Goal: Information Seeking & Learning: Learn about a topic

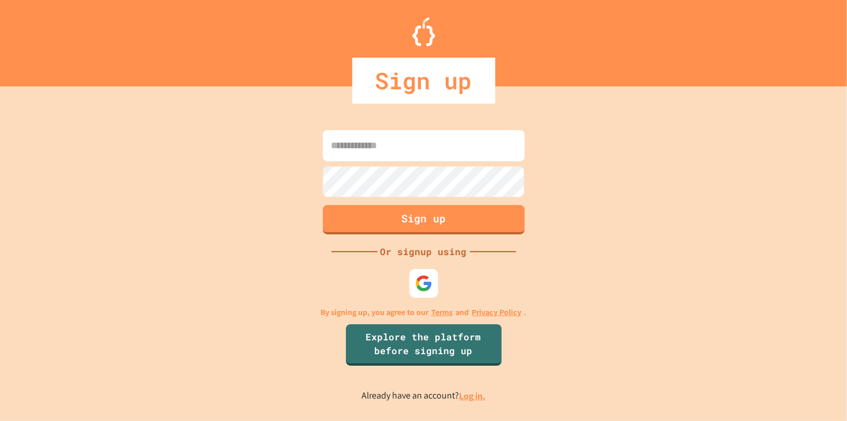
click at [464, 399] on link "Log in." at bounding box center [472, 396] width 27 height 12
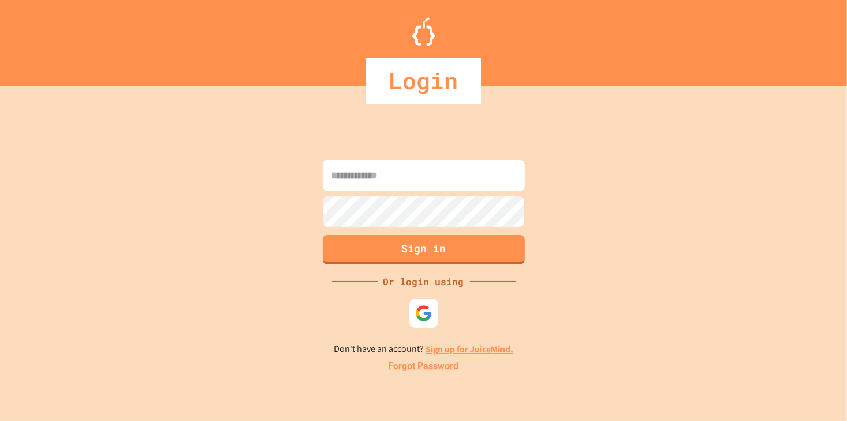
click at [401, 172] on input at bounding box center [424, 175] width 202 height 31
type input "**********"
click at [347, 258] on button "Sign in" at bounding box center [424, 249] width 206 height 30
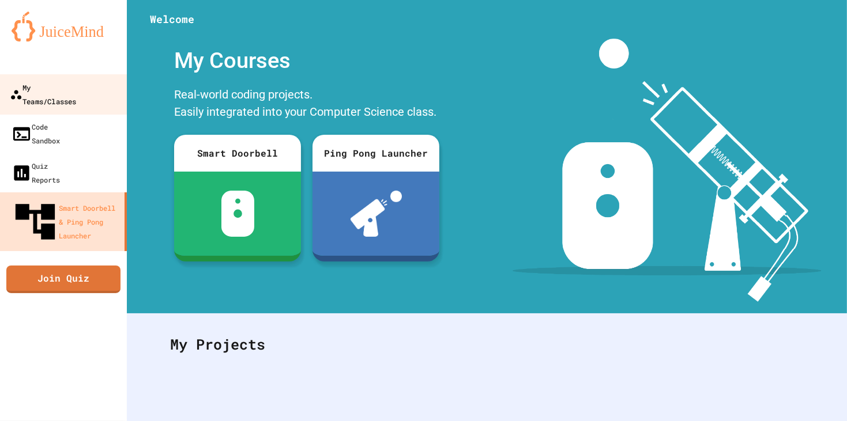
click at [51, 89] on div "My Teams/Classes" at bounding box center [43, 94] width 66 height 28
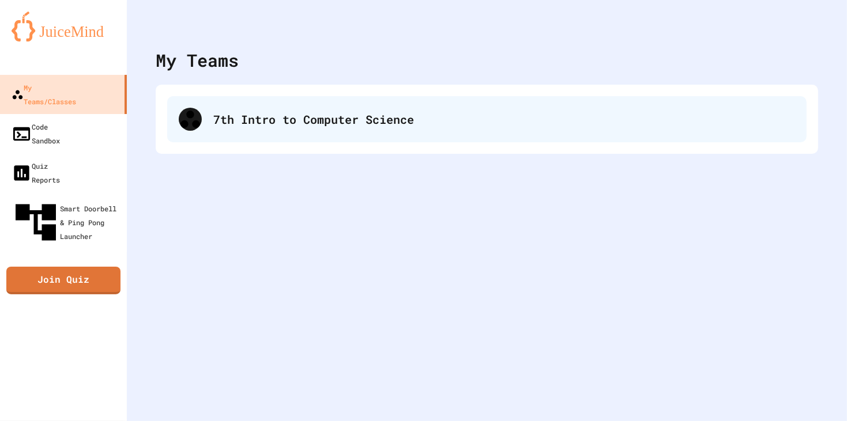
click at [221, 123] on div "7th Intro to Computer Science" at bounding box center [504, 119] width 582 height 17
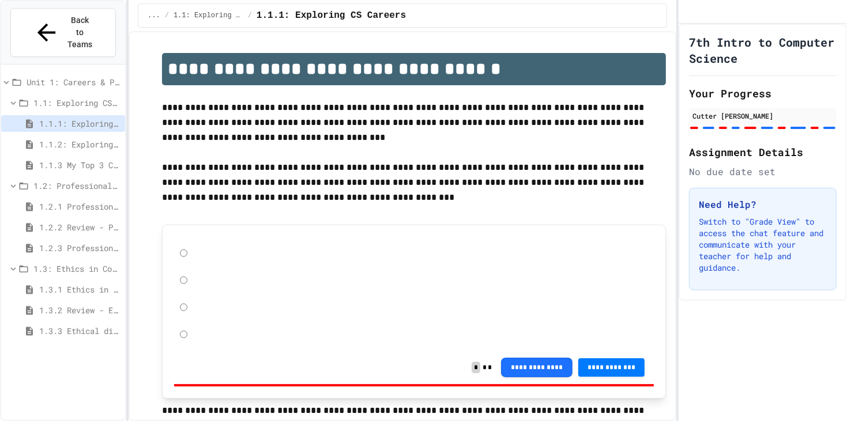
click at [48, 325] on span "1.3.3 Ethical dilemma reflections" at bounding box center [79, 331] width 81 height 12
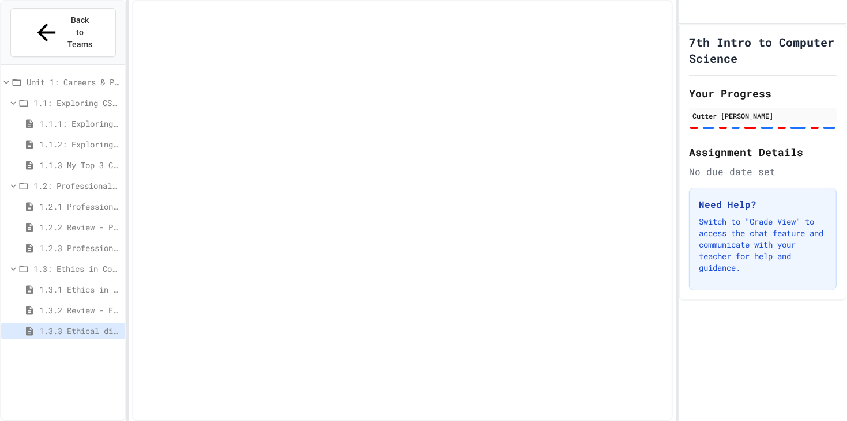
click at [78, 302] on div "1.3.2 Review - Ethics in Computer Science" at bounding box center [63, 310] width 124 height 17
